Goal: Transaction & Acquisition: Purchase product/service

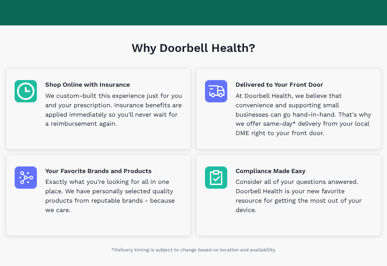
scroll to position [175, 0]
click at [123, 87] on p "Shop Online with Insurance" at bounding box center [113, 84] width 137 height 9
click at [164, 119] on p "We custom-built this experience just for you and your prescription. Insurance b…" at bounding box center [113, 110] width 137 height 38
click at [34, 89] on img at bounding box center [26, 91] width 22 height 22
click at [13, 99] on div "Shop Online with Insurance We custom-built this experience just for you and you…" at bounding box center [98, 109] width 184 height 80
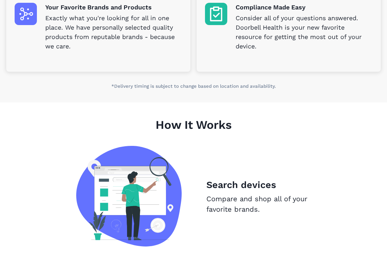
scroll to position [338, 0]
click at [268, 182] on p "Search devices" at bounding box center [258, 185] width 104 height 14
click at [168, 200] on img at bounding box center [128, 196] width 105 height 100
click at [293, 204] on p "Compare and shop all of your favorite brands." at bounding box center [258, 203] width 104 height 21
click at [262, 187] on p "Search devices" at bounding box center [258, 185] width 104 height 14
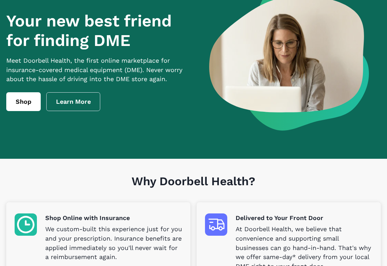
scroll to position [41, 0]
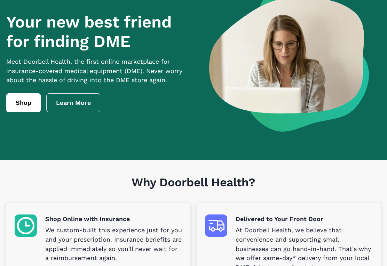
click at [35, 108] on link "Shop" at bounding box center [23, 102] width 34 height 19
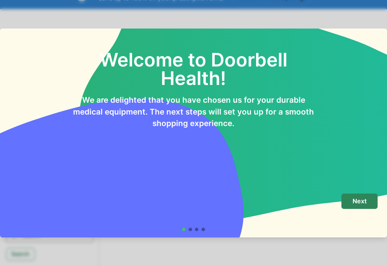
click at [358, 202] on p "Next" at bounding box center [359, 201] width 14 height 8
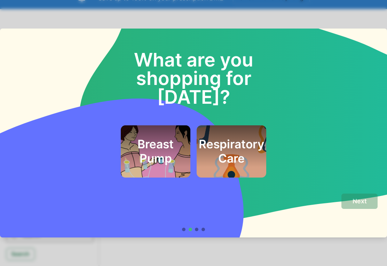
click at [200, 228] on div at bounding box center [193, 228] width 23 height 3
click at [204, 228] on div at bounding box center [202, 228] width 3 height 3
click at [182, 228] on div at bounding box center [183, 228] width 3 height 3
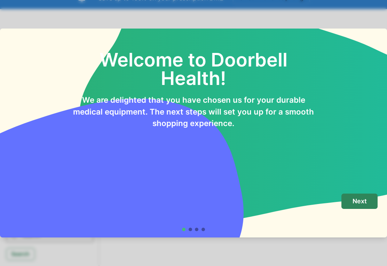
click at [205, 229] on div at bounding box center [202, 228] width 3 height 3
click at [367, 195] on button "Next" at bounding box center [359, 201] width 36 height 16
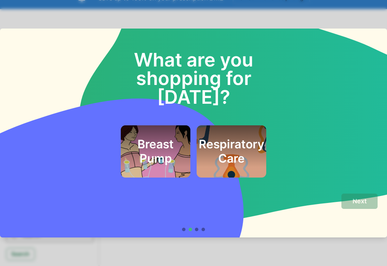
click at [245, 150] on div "Respiratory Care" at bounding box center [231, 151] width 70 height 52
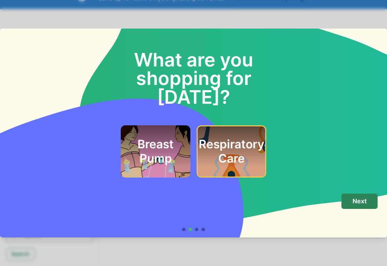
click at [363, 202] on p "Next" at bounding box center [359, 201] width 14 height 8
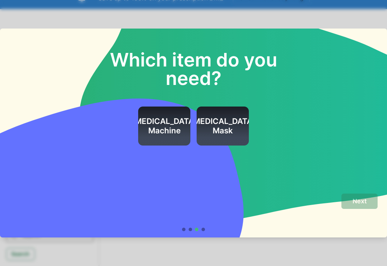
click at [237, 141] on div "[MEDICAL_DATA] Mask" at bounding box center [222, 125] width 65 height 39
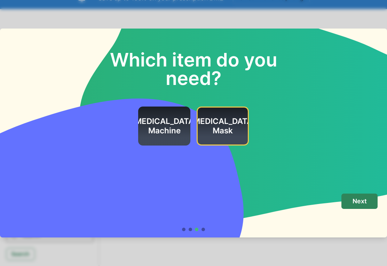
click at [361, 202] on p "Next" at bounding box center [359, 201] width 14 height 8
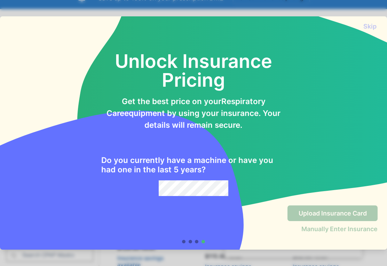
click at [259, 166] on h2 "Do you currently have a machine or have you had one in the last 5 years?" at bounding box center [193, 164] width 184 height 19
click at [204, 241] on div at bounding box center [202, 241] width 3 height 3
click at [188, 240] on div at bounding box center [189, 241] width 3 height 3
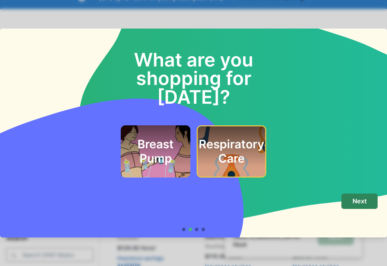
click at [181, 236] on footer "Next" at bounding box center [193, 212] width 387 height 50
click at [186, 221] on div "Next" at bounding box center [193, 208] width 368 height 31
click at [173, 228] on div "Next" at bounding box center [193, 212] width 368 height 38
click at [167, 143] on h2 "Breast Pump" at bounding box center [155, 151] width 51 height 28
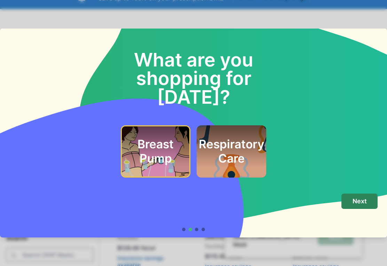
click at [348, 202] on button "Next" at bounding box center [359, 201] width 36 height 16
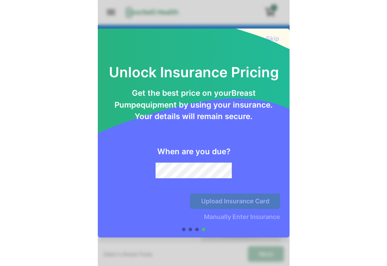
scroll to position [41, 0]
